Goal: Information Seeking & Learning: Check status

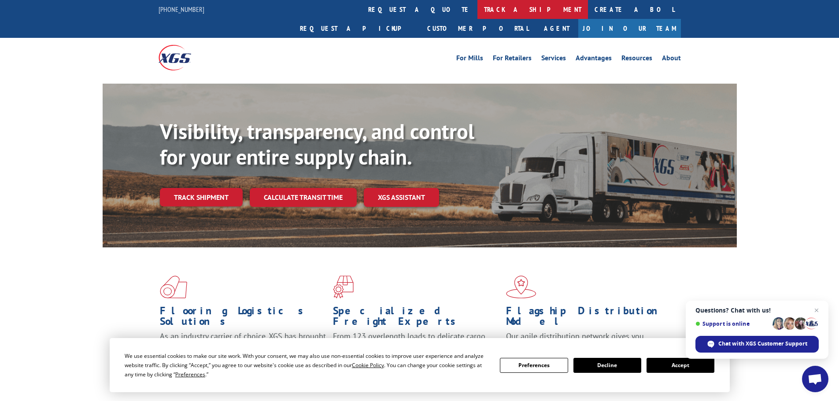
click at [477, 11] on link "track a shipment" at bounding box center [532, 9] width 111 height 19
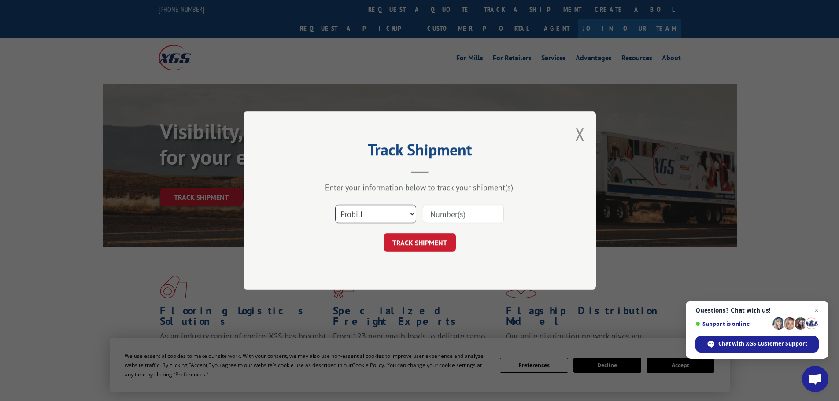
click at [361, 212] on select "Select category... Probill BOL PO" at bounding box center [375, 214] width 81 height 18
select select "bol"
click at [335, 205] on select "Select category... Probill BOL PO" at bounding box center [375, 214] width 81 height 18
click at [448, 214] on input at bounding box center [463, 214] width 81 height 18
paste input "5211837"
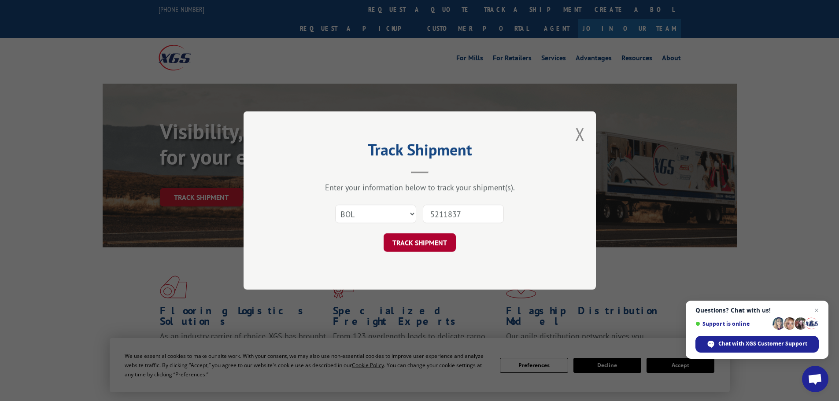
type input "5211837"
click at [429, 236] on button "TRACK SHIPMENT" at bounding box center [419, 242] width 72 height 18
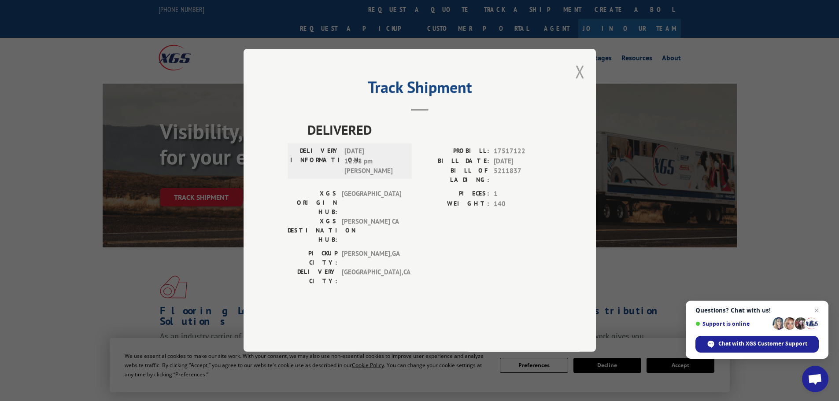
click at [578, 83] on button "Close modal" at bounding box center [580, 71] width 10 height 23
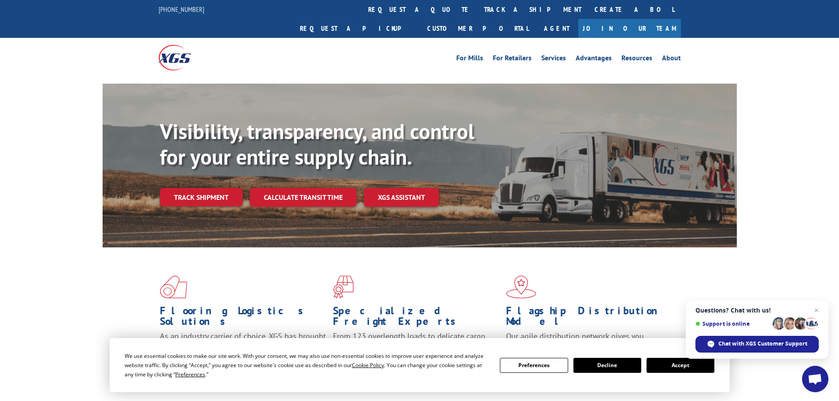
click at [667, 367] on button "Accept" at bounding box center [680, 365] width 68 height 15
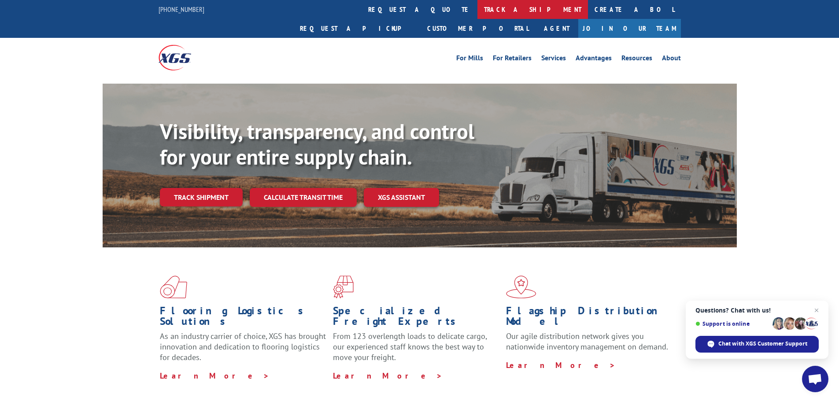
click at [477, 12] on link "track a shipment" at bounding box center [532, 9] width 111 height 19
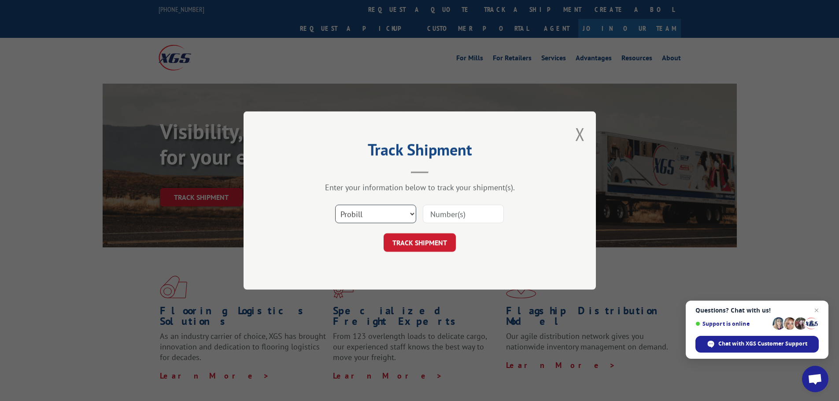
click at [354, 216] on select "Select category... Probill BOL PO" at bounding box center [375, 214] width 81 height 18
select select "bol"
click at [335, 205] on select "Select category... Probill BOL PO" at bounding box center [375, 214] width 81 height 18
click at [453, 214] on input at bounding box center [463, 214] width 81 height 18
paste input "5211838"
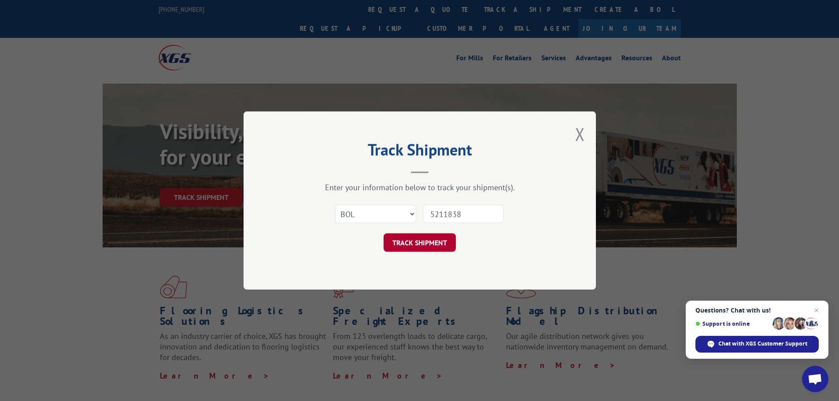
type input "5211838"
click at [433, 236] on button "TRACK SHIPMENT" at bounding box center [419, 242] width 72 height 18
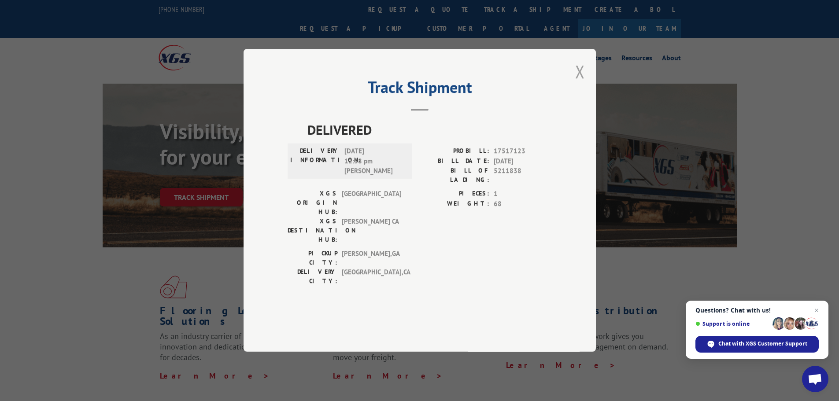
click at [578, 83] on button "Close modal" at bounding box center [580, 71] width 10 height 23
